Goal: Check status: Check status

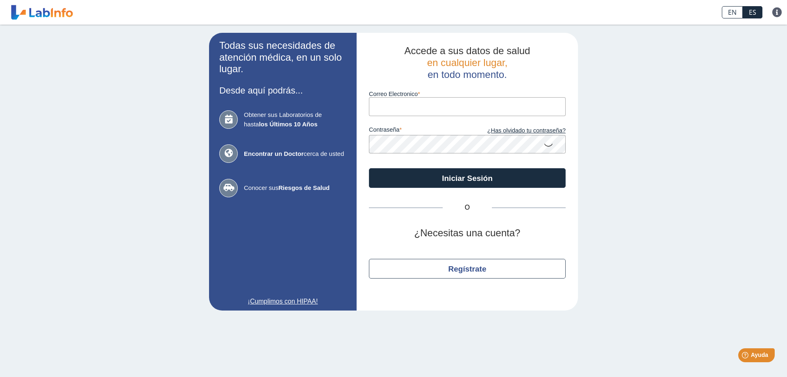
click at [436, 102] on input "Correo Electronico" at bounding box center [467, 106] width 197 height 18
type input "garagecostales@yahoo.com"
click at [763, 187] on div "Todas sus necesidades de atención médica, en un solo lugar. Desde aquí podrás..…" at bounding box center [393, 172] width 787 height 294
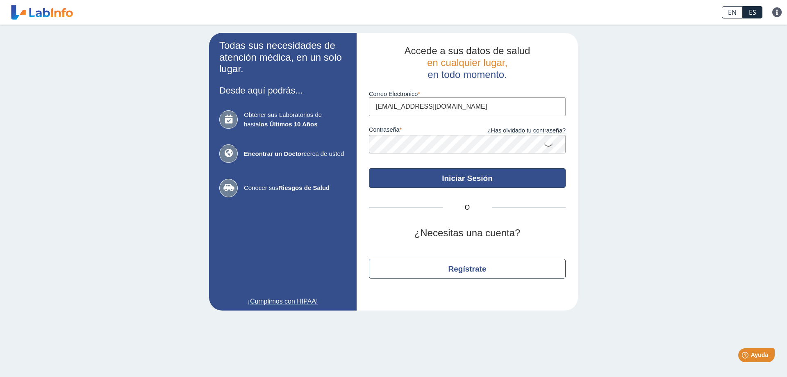
click at [495, 183] on button "Iniciar Sesión" at bounding box center [467, 178] width 197 height 20
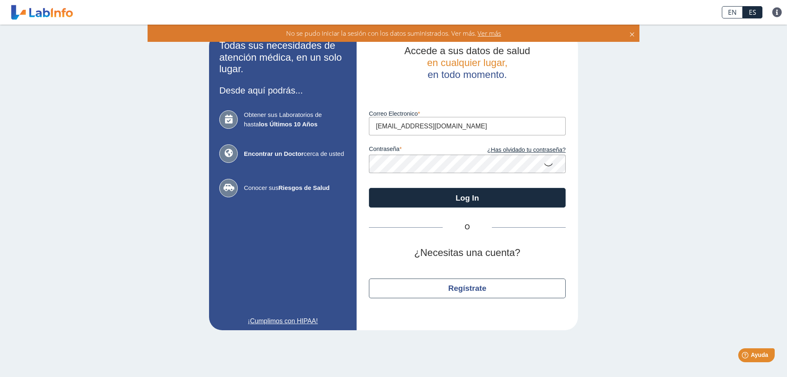
drag, startPoint x: 34, startPoint y: 82, endPoint x: 39, endPoint y: 82, distance: 5.0
click at [36, 82] on div "Todas sus necesidades de atención médica, en un solo lugar. Desde aquí podrás..…" at bounding box center [393, 181] width 787 height 313
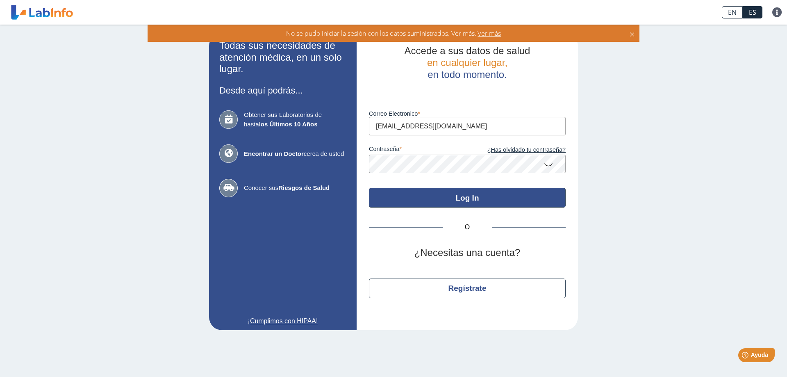
click at [490, 202] on button "Log In" at bounding box center [467, 198] width 197 height 20
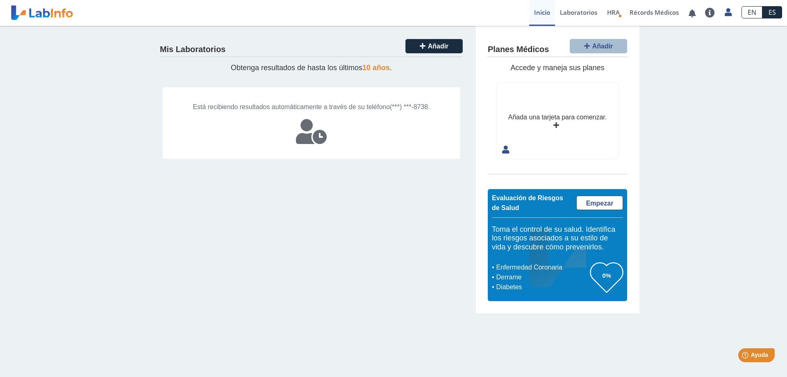
click at [692, 71] on div "Mis Laboratorios Añadir Obtenga resultados de hasta los últimos 10 años . Está …" at bounding box center [393, 169] width 787 height 287
click at [573, 13] on link "Laboratorios" at bounding box center [578, 13] width 47 height 26
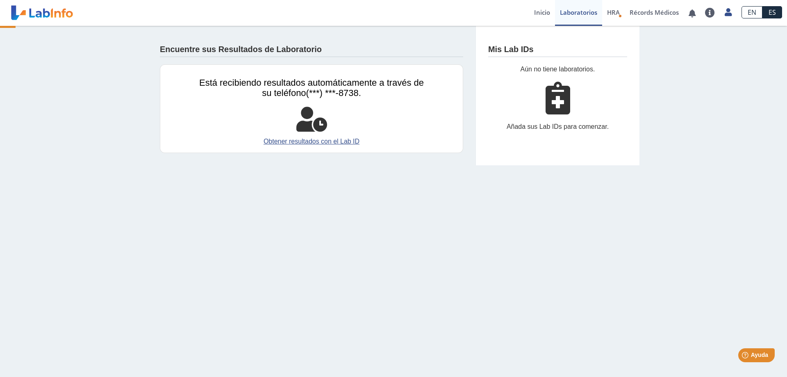
drag, startPoint x: 328, startPoint y: 139, endPoint x: 462, endPoint y: 153, distance: 134.7
click at [331, 138] on link "Obtener resultados con el Lab ID" at bounding box center [311, 141] width 225 height 10
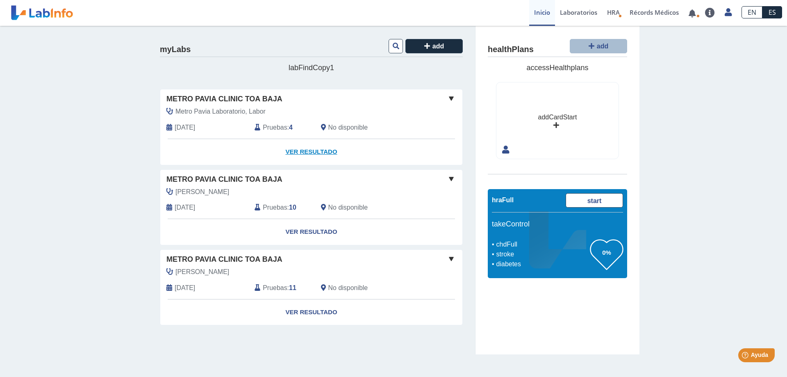
click at [312, 150] on link "Ver Resultado" at bounding box center [311, 152] width 302 height 26
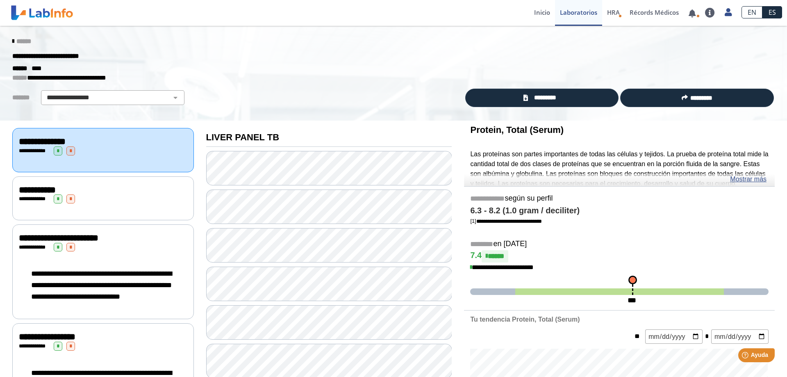
scroll to position [56, 0]
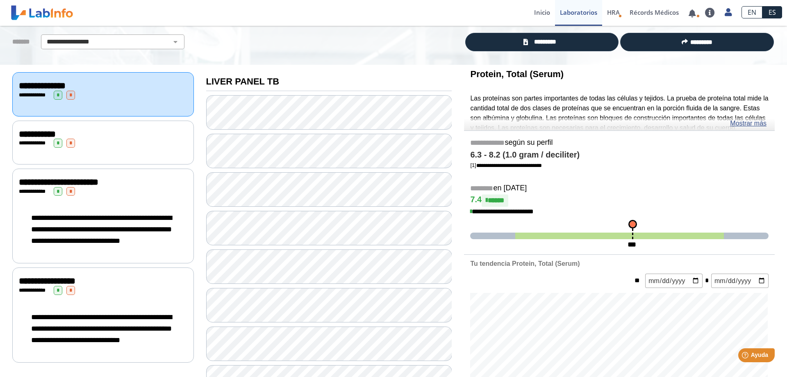
drag, startPoint x: 116, startPoint y: 138, endPoint x: 169, endPoint y: 144, distance: 52.8
click at [117, 138] on div "**********" at bounding box center [103, 142] width 168 height 9
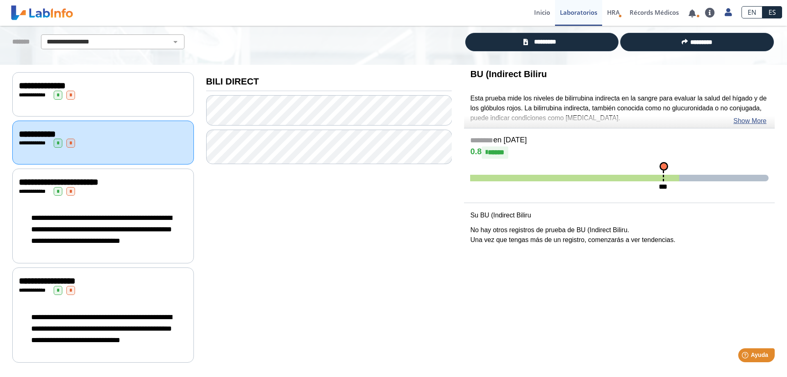
click at [160, 193] on div "**********" at bounding box center [103, 191] width 168 height 9
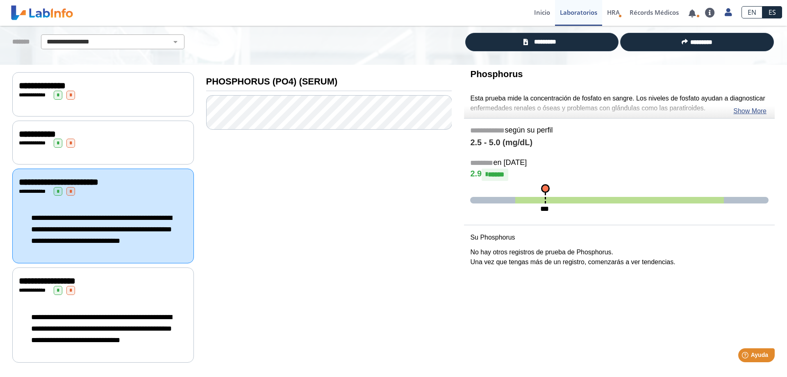
scroll to position [74, 0]
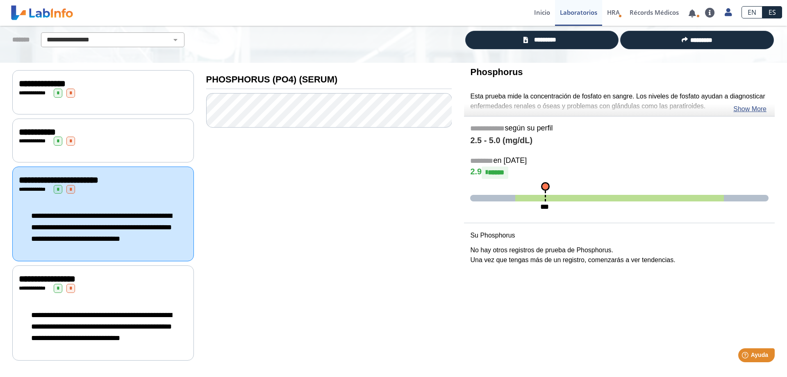
click at [156, 284] on div "**********" at bounding box center [103, 288] width 168 height 9
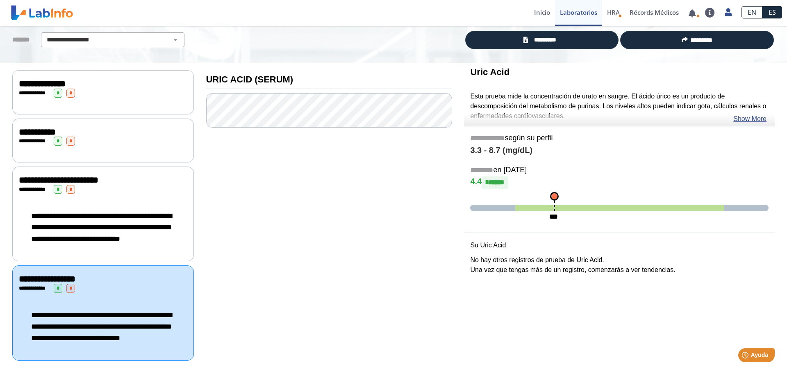
scroll to position [32, 0]
